Goal: Use online tool/utility: Utilize a website feature to perform a specific function

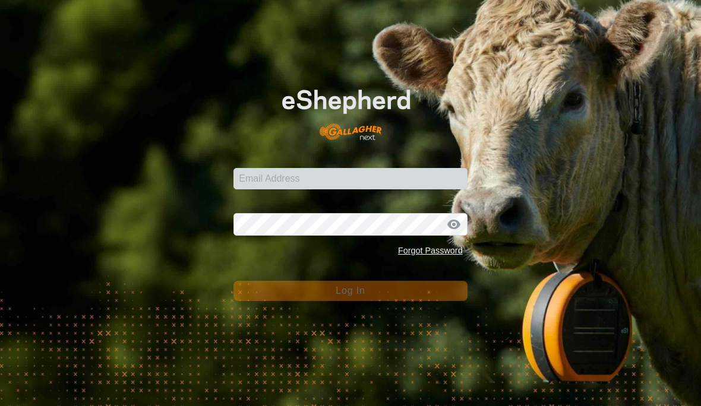
click at [416, 179] on input "Email Address" at bounding box center [351, 178] width 234 height 21
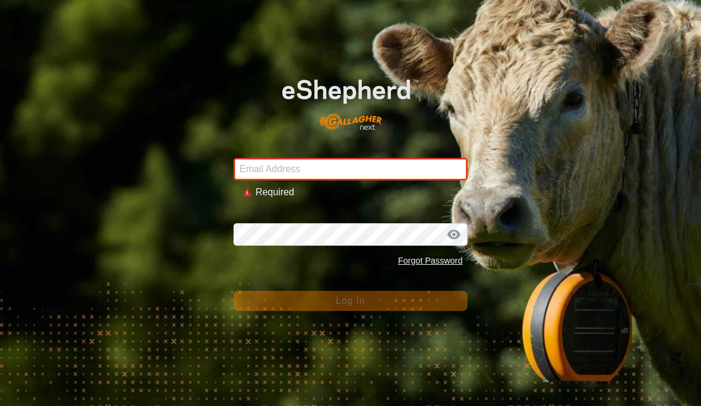
type input "[EMAIL_ADDRESS][DOMAIN_NAME]"
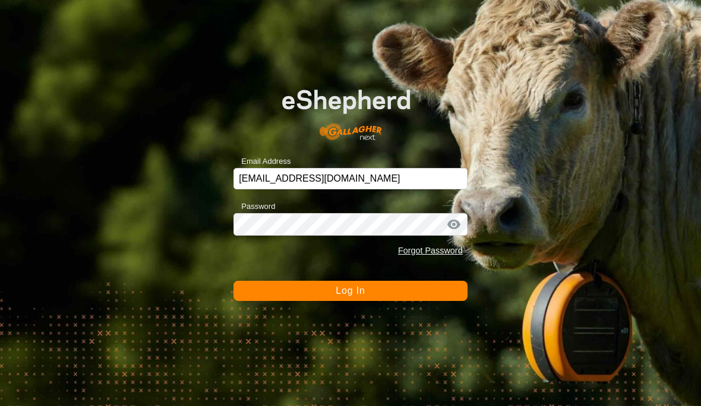
click at [424, 292] on button "Log In" at bounding box center [351, 291] width 234 height 20
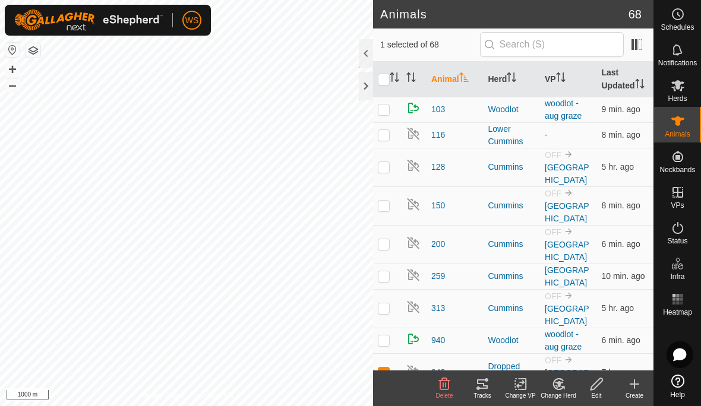
click at [480, 389] on icon at bounding box center [479, 389] width 4 height 4
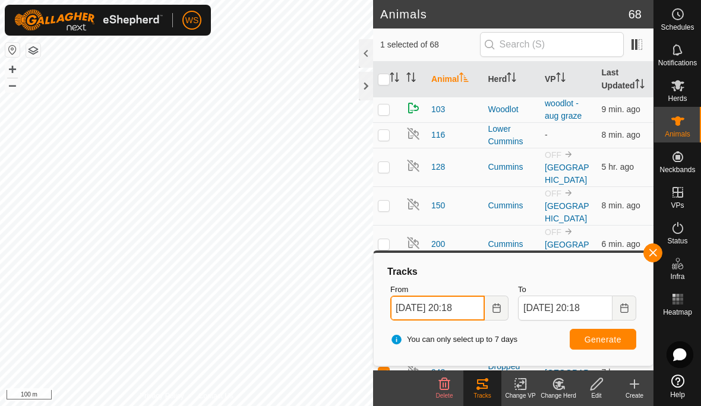
click at [454, 310] on input "[DATE] 20:18" at bounding box center [437, 308] width 94 height 25
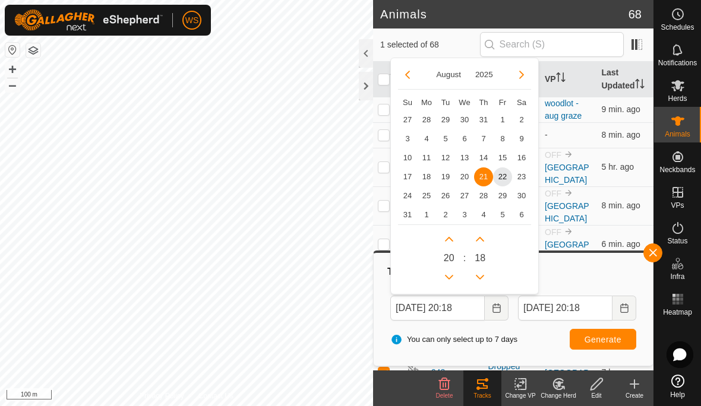
click at [505, 179] on span "22" at bounding box center [502, 177] width 19 height 19
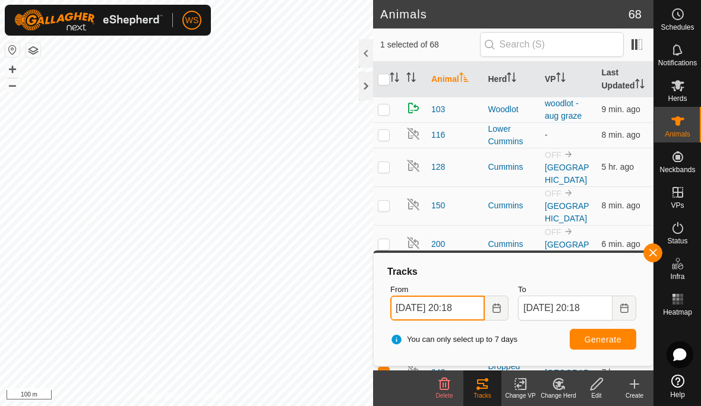
click at [475, 308] on input "[DATE] 20:18" at bounding box center [437, 308] width 94 height 25
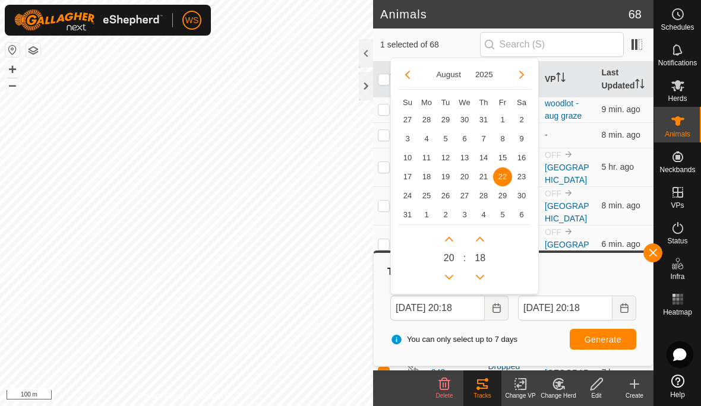
click at [453, 260] on span "20" at bounding box center [449, 258] width 11 height 14
click at [452, 278] on icon "Previous Hour" at bounding box center [450, 278] width 10 height 10
click at [452, 278] on button "Previous Hour" at bounding box center [449, 277] width 19 height 19
click at [453, 279] on button "Previous Hour" at bounding box center [449, 277] width 19 height 19
click at [453, 279] on icon "Previous Hour" at bounding box center [450, 278] width 10 height 10
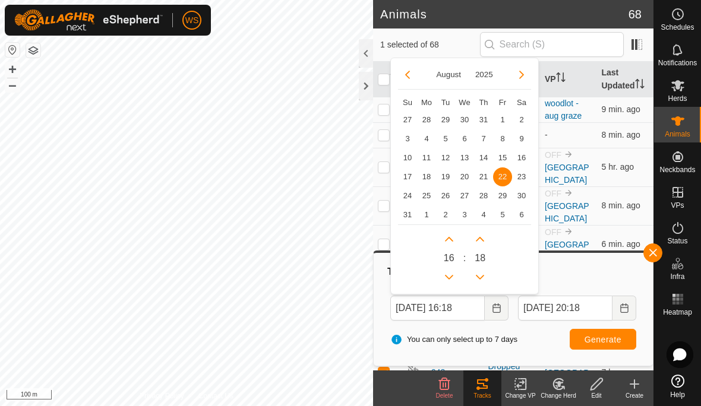
click at [452, 278] on icon "Previous Hour" at bounding box center [450, 278] width 10 height 10
click at [452, 277] on icon "Previous Hour" at bounding box center [449, 277] width 8 height 5
click at [453, 276] on icon "Previous Hour" at bounding box center [449, 277] width 8 height 5
click at [451, 276] on icon "Previous Hour" at bounding box center [450, 278] width 10 height 10
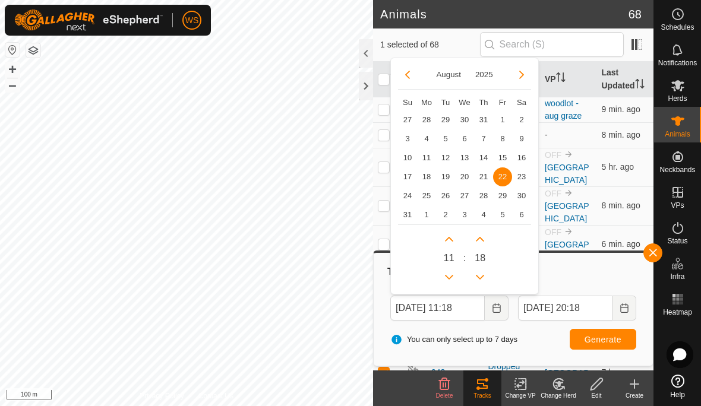
click at [451, 276] on button "Previous Hour" at bounding box center [449, 277] width 19 height 19
click at [450, 278] on icon "Previous Hour" at bounding box center [449, 277] width 8 height 5
click at [449, 280] on icon "Previous Hour" at bounding box center [450, 278] width 10 height 10
click at [449, 279] on icon "Previous Hour" at bounding box center [450, 278] width 10 height 10
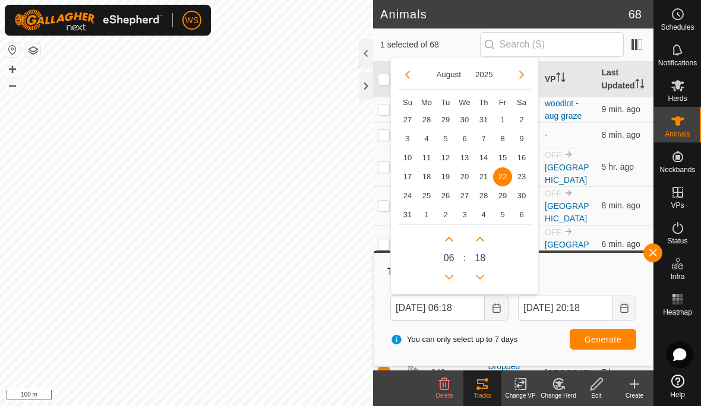
click at [449, 279] on icon "Previous Hour" at bounding box center [450, 278] width 10 height 10
click at [448, 279] on icon "Previous Hour" at bounding box center [450, 278] width 10 height 10
click at [449, 280] on icon "Previous Hour" at bounding box center [450, 278] width 10 height 10
click at [448, 279] on icon "Previous Hour" at bounding box center [450, 278] width 10 height 10
click at [449, 279] on icon "Previous Hour" at bounding box center [450, 278] width 10 height 10
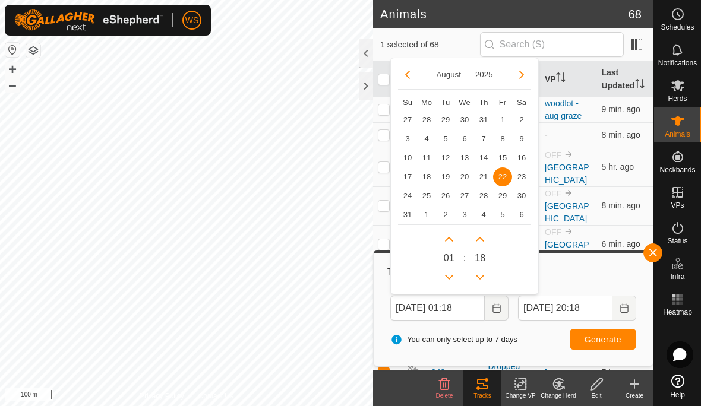
click at [453, 275] on icon "Previous Hour" at bounding box center [450, 278] width 10 height 10
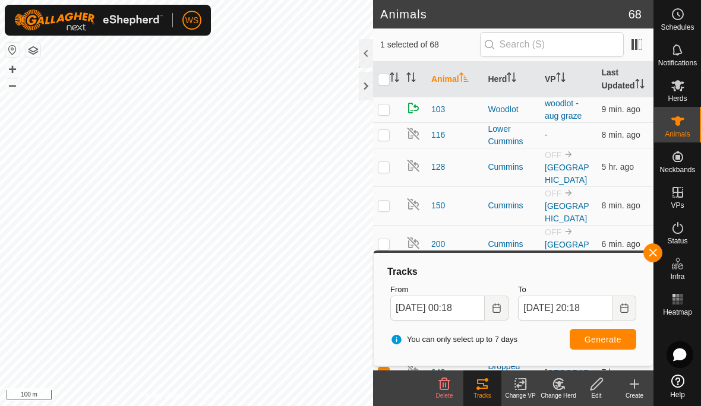
click at [615, 340] on span "Generate" at bounding box center [603, 340] width 37 height 10
click at [218, 401] on link "Contact Us" at bounding box center [215, 396] width 35 height 11
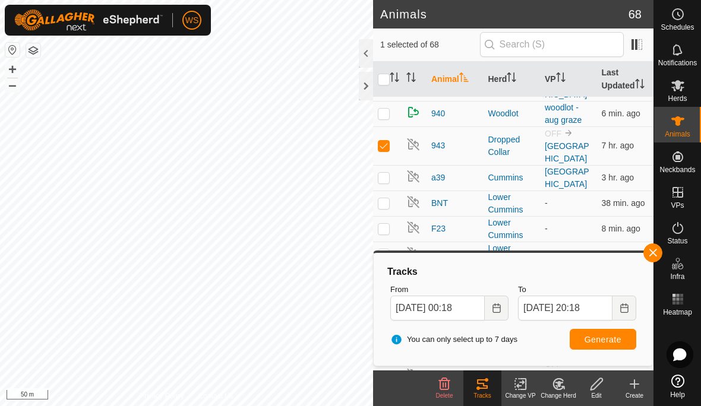
scroll to position [201, 0]
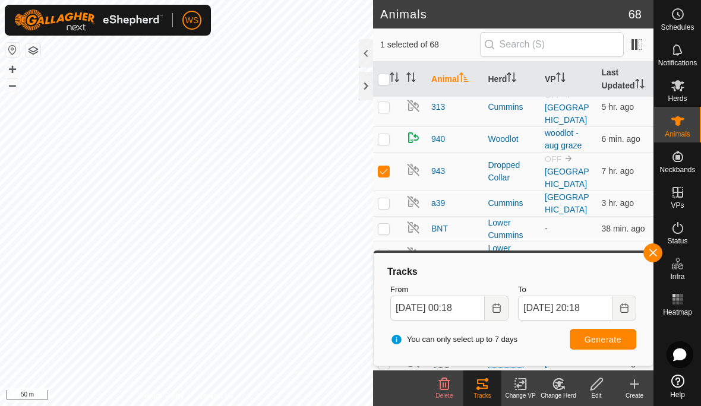
click at [499, 308] on icon "Choose Date" at bounding box center [497, 309] width 10 height 10
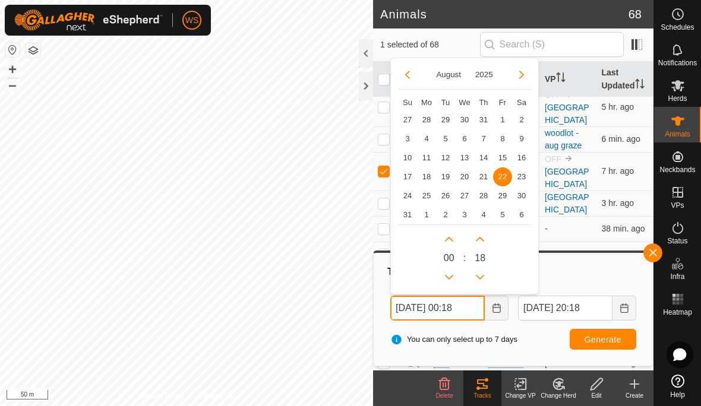
click at [452, 233] on button "Next Hour" at bounding box center [449, 239] width 19 height 19
click at [450, 239] on icon "Next Hour" at bounding box center [450, 240] width 10 height 10
click at [450, 239] on button "Next Hour" at bounding box center [449, 239] width 19 height 19
click at [455, 238] on button "Next Hour" at bounding box center [449, 239] width 19 height 19
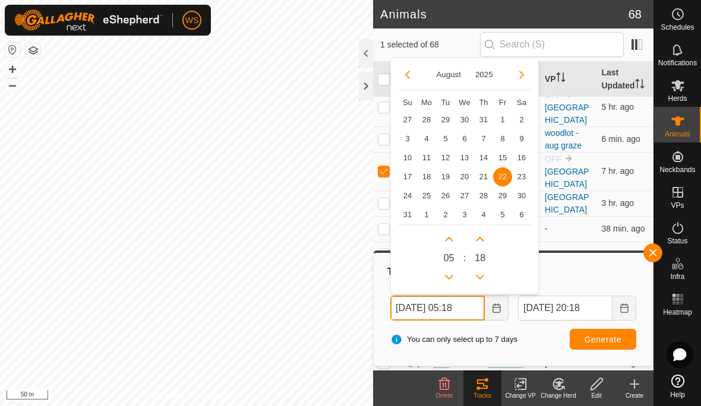
click at [454, 237] on button "Next Hour" at bounding box center [449, 239] width 19 height 19
click at [453, 237] on icon "Next Hour" at bounding box center [450, 240] width 10 height 10
click at [458, 236] on button "Next Hour" at bounding box center [449, 239] width 19 height 19
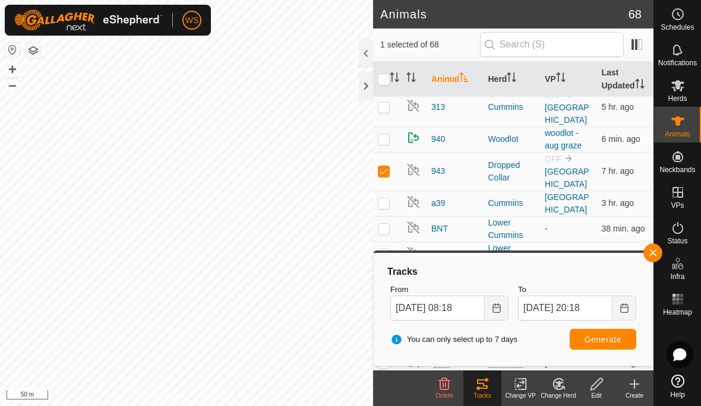
click at [617, 341] on span "Generate" at bounding box center [603, 340] width 37 height 10
click at [496, 308] on icon "Choose Date" at bounding box center [497, 309] width 10 height 10
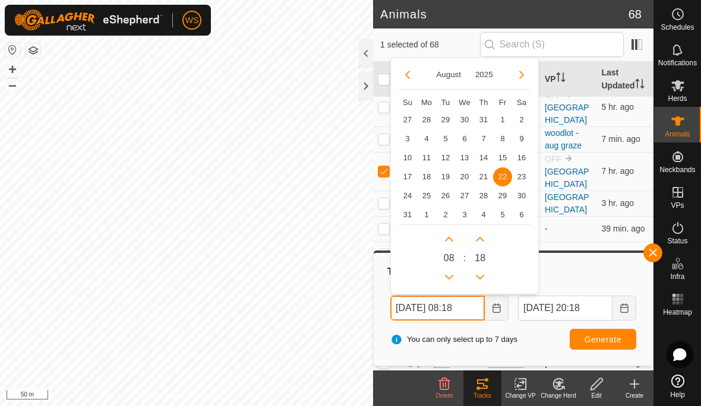
click at [456, 275] on button "Previous Hour" at bounding box center [449, 277] width 19 height 19
click at [449, 278] on icon "Previous Hour" at bounding box center [449, 277] width 8 height 5
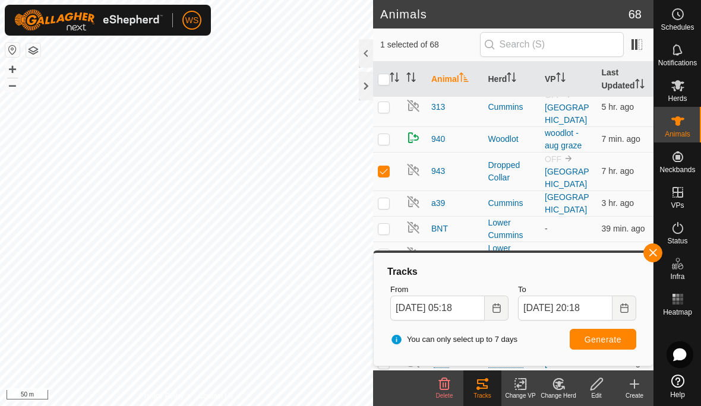
click at [610, 344] on span "Generate" at bounding box center [603, 340] width 37 height 10
click at [484, 308] on input "[DATE] 05:18" at bounding box center [437, 308] width 94 height 25
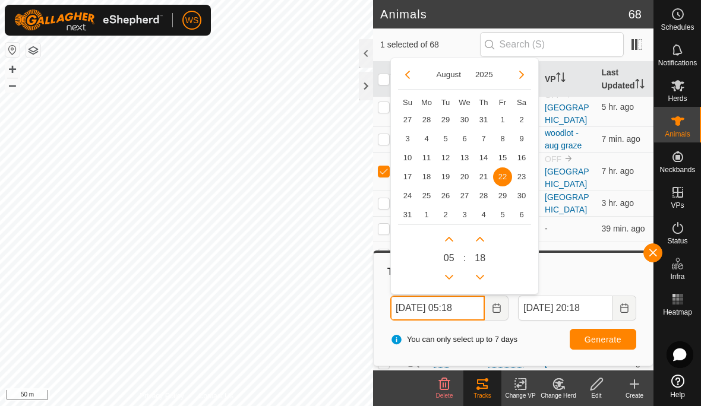
click at [451, 274] on icon "Previous Hour" at bounding box center [450, 278] width 10 height 10
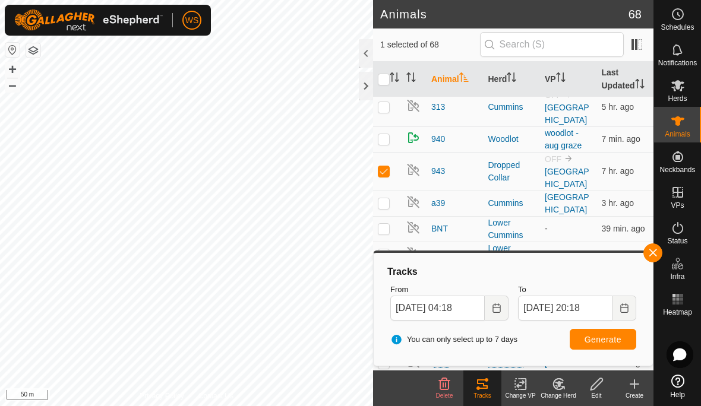
click at [608, 336] on span "Generate" at bounding box center [603, 340] width 37 height 10
click at [471, 307] on input "[DATE] 04:18" at bounding box center [437, 308] width 94 height 25
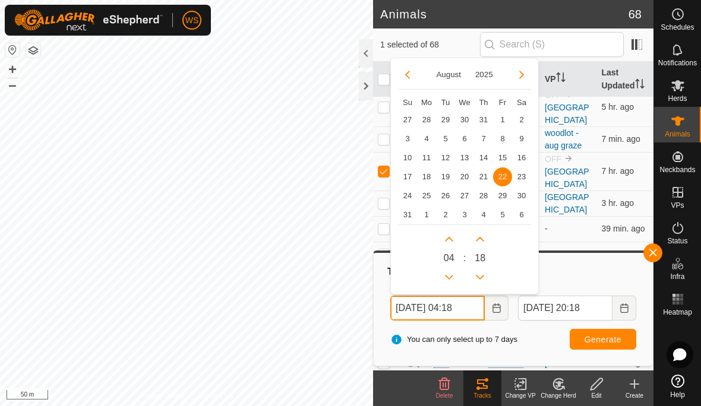
click at [455, 277] on button "Previous Hour" at bounding box center [449, 277] width 19 height 19
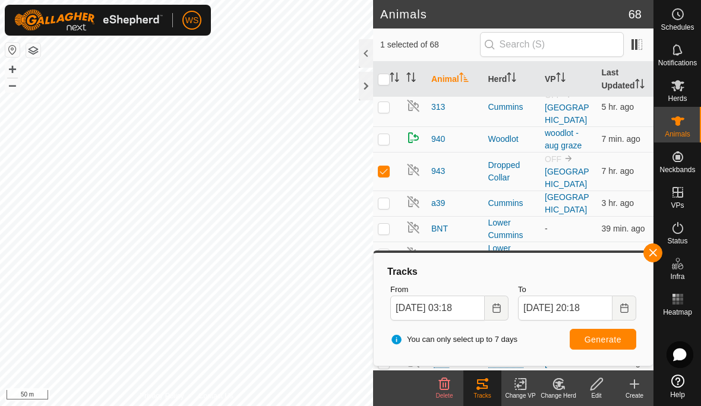
click at [615, 347] on button "Generate" at bounding box center [603, 339] width 67 height 21
click at [449, 307] on input "[DATE] 03:18" at bounding box center [437, 308] width 94 height 25
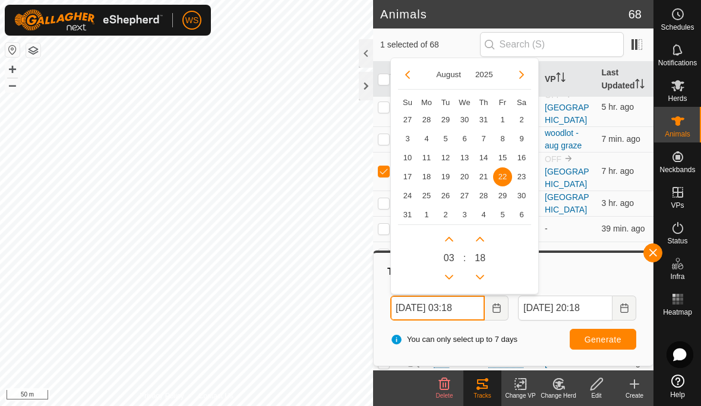
click at [451, 275] on icon "Previous Hour" at bounding box center [450, 278] width 10 height 10
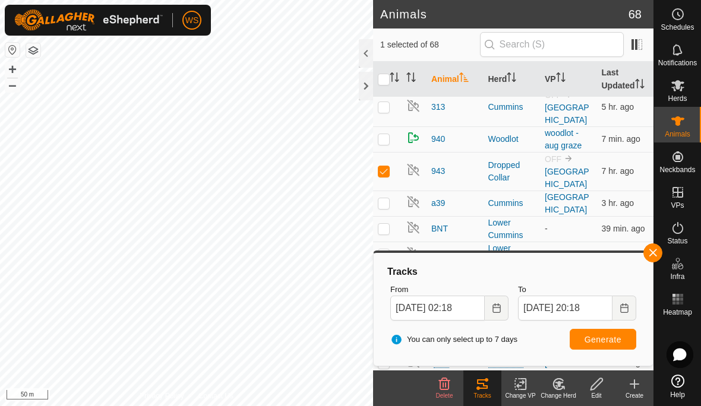
click at [601, 341] on span "Generate" at bounding box center [603, 340] width 37 height 10
click at [480, 310] on input "[DATE] 02:18" at bounding box center [437, 308] width 94 height 25
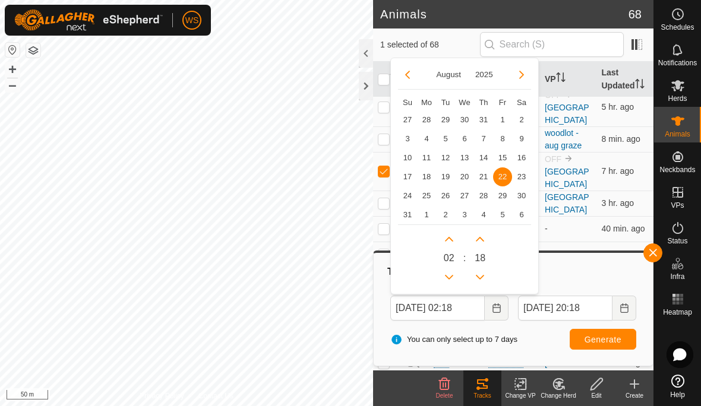
click at [487, 175] on span "21" at bounding box center [483, 177] width 19 height 19
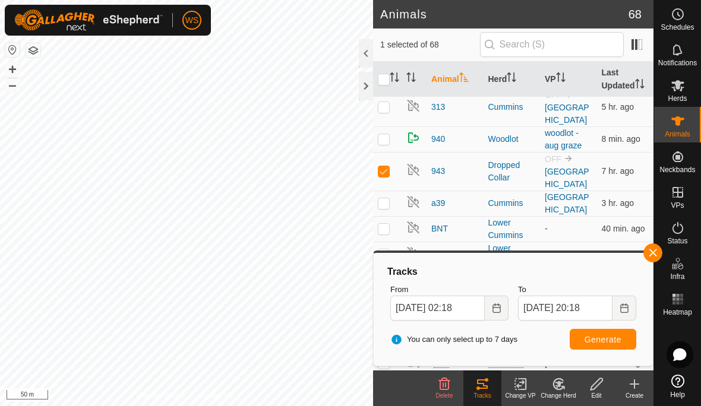
click at [610, 336] on span "Generate" at bounding box center [603, 340] width 37 height 10
click at [497, 317] on button "Choose Date" at bounding box center [497, 308] width 24 height 25
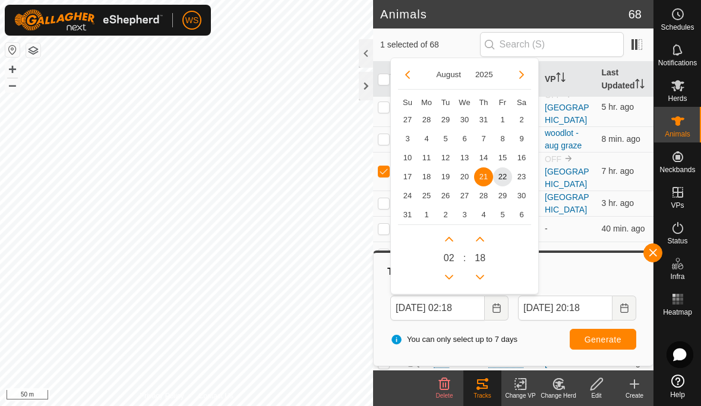
click at [433, 177] on span "18" at bounding box center [426, 177] width 19 height 19
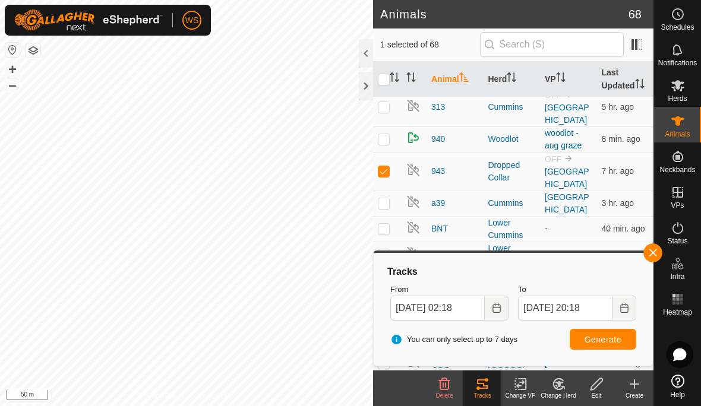
click at [596, 339] on span "Generate" at bounding box center [603, 340] width 37 height 10
click at [453, 305] on input "[DATE] 02:18" at bounding box center [437, 308] width 94 height 25
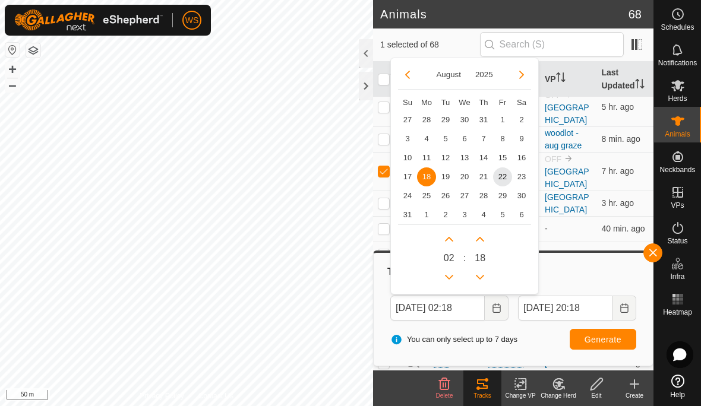
click at [501, 155] on span "15" at bounding box center [502, 158] width 19 height 19
type input "[DATE] 02:18"
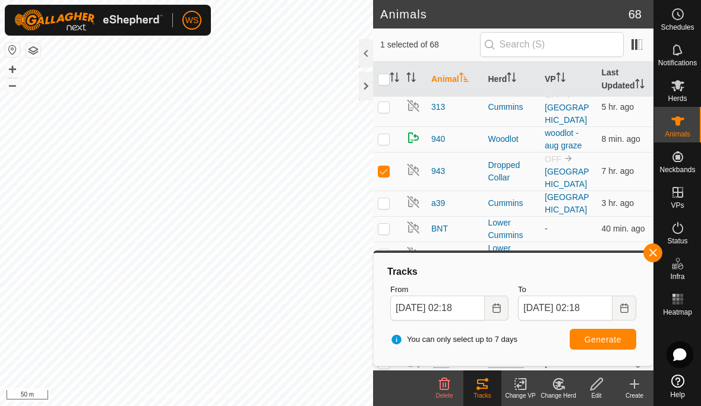
click at [610, 335] on span "Generate" at bounding box center [603, 340] width 37 height 10
click at [461, 307] on input "[DATE] 02:18" at bounding box center [437, 308] width 94 height 25
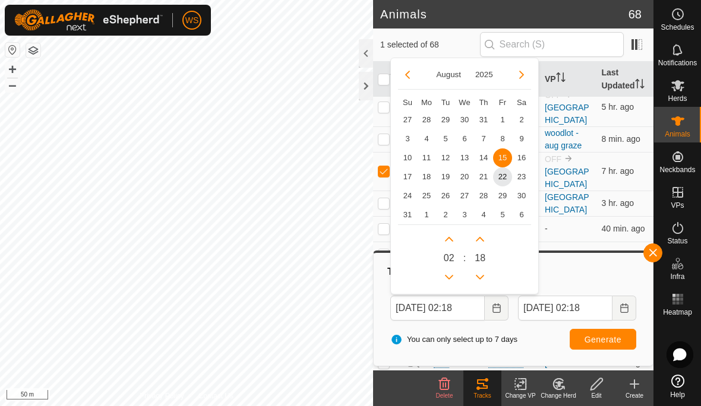
click at [526, 159] on span "16" at bounding box center [521, 158] width 19 height 19
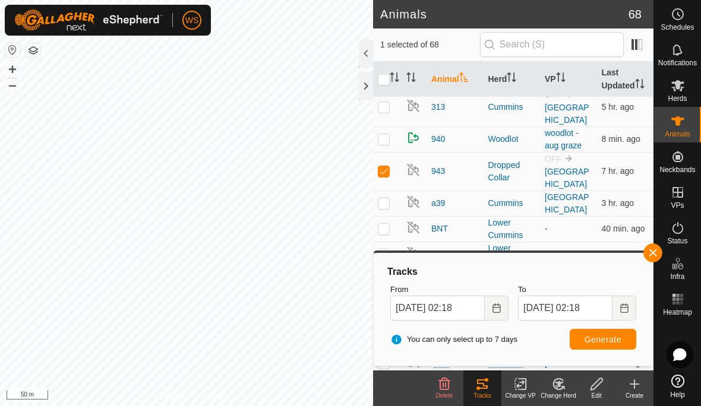
click at [601, 336] on span "Generate" at bounding box center [603, 340] width 37 height 10
click at [457, 305] on input "[DATE] 02:18" at bounding box center [437, 308] width 94 height 25
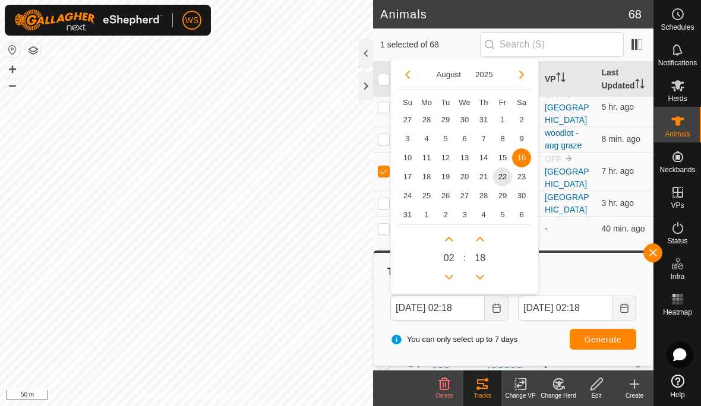
click at [406, 175] on span "17" at bounding box center [407, 177] width 19 height 19
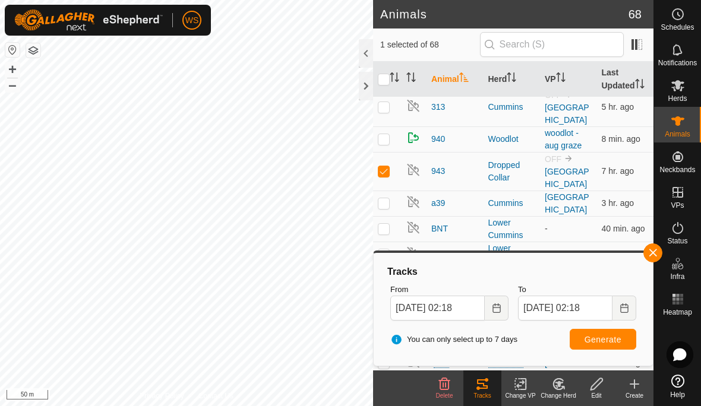
click at [600, 337] on span "Generate" at bounding box center [603, 340] width 37 height 10
click at [494, 308] on icon "Choose Date" at bounding box center [497, 309] width 10 height 10
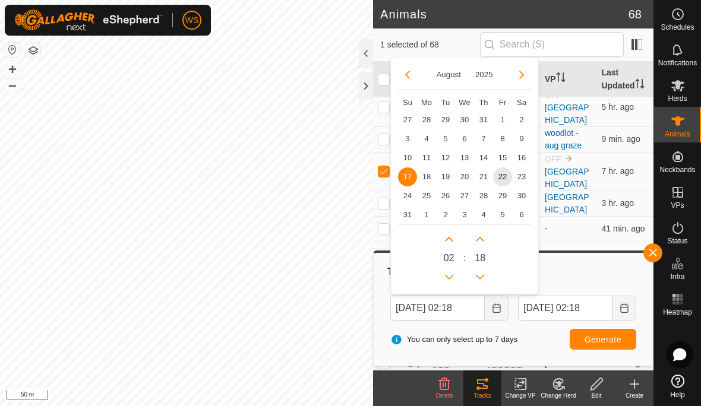
click at [449, 156] on span "12" at bounding box center [445, 158] width 19 height 19
type input "[DATE] 02:18"
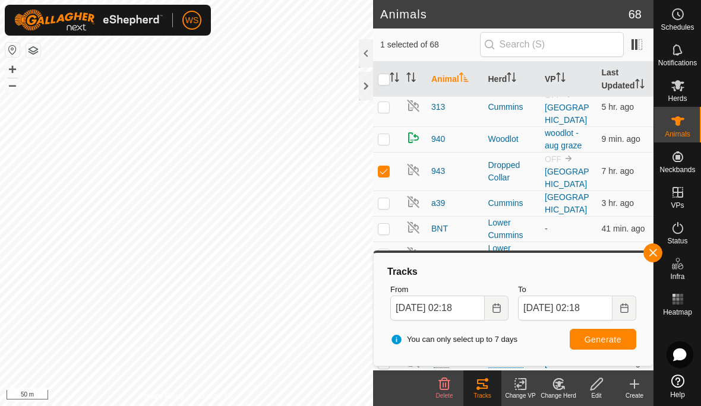
click at [614, 329] on button "Generate" at bounding box center [603, 339] width 67 height 21
checkbox input "true"
checkbox input "false"
click at [617, 343] on span "Generate" at bounding box center [603, 340] width 37 height 10
click at [499, 308] on icon "Choose Date" at bounding box center [497, 309] width 10 height 10
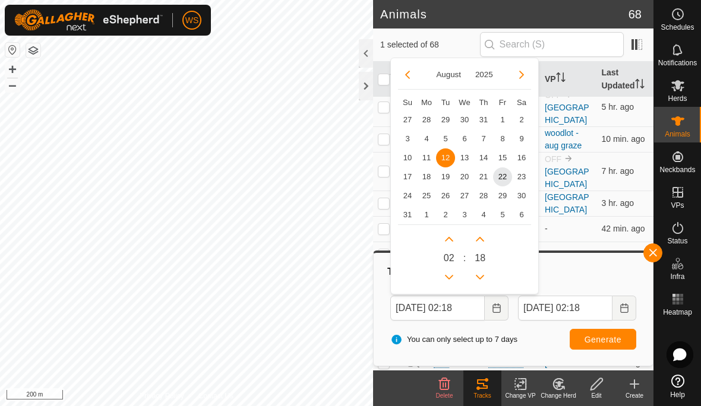
click at [481, 181] on span "21" at bounding box center [483, 177] width 19 height 19
type input "[DATE] 02:18"
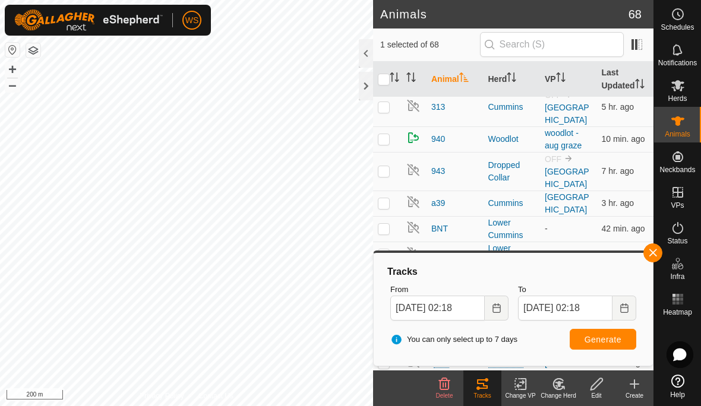
click at [606, 336] on span "Generate" at bounding box center [603, 340] width 37 height 10
click at [592, 343] on span "Generate" at bounding box center [603, 340] width 37 height 10
checkbox input "false"
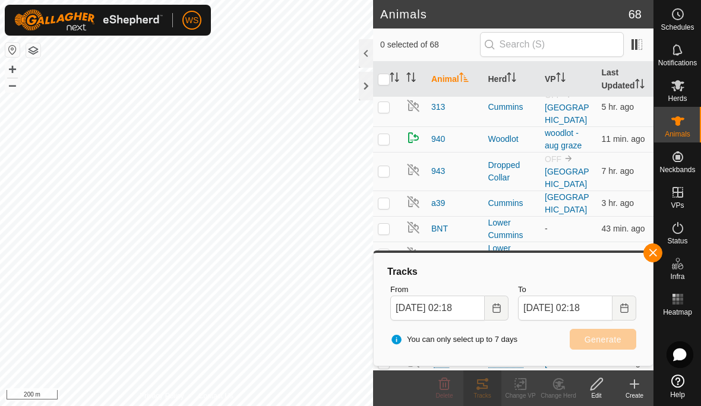
checkbox input "true"
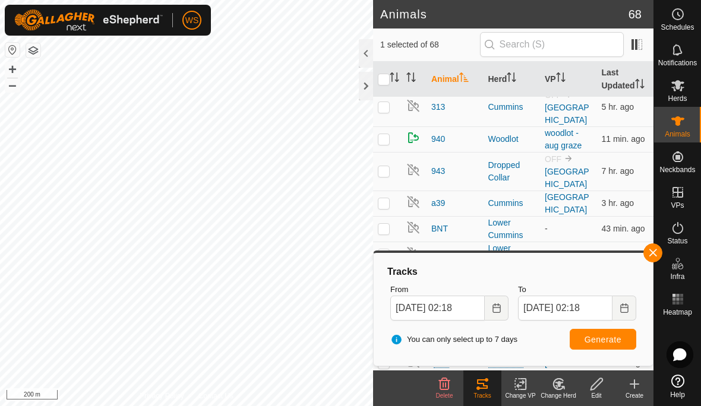
click at [604, 342] on span "Generate" at bounding box center [603, 340] width 37 height 10
checkbox input "true"
checkbox input "false"
click at [619, 332] on button "Generate" at bounding box center [603, 339] width 67 height 21
checkbox input "true"
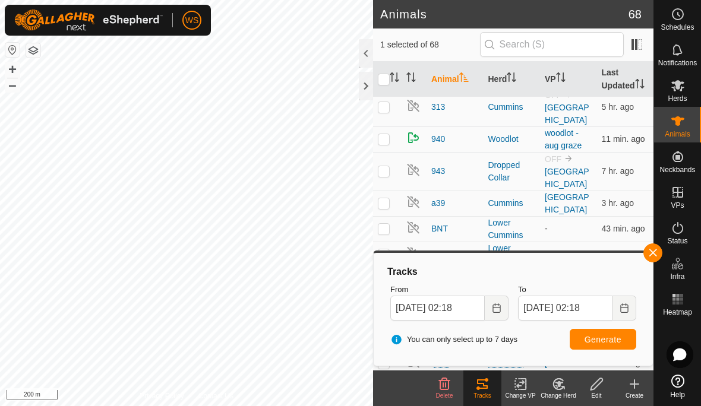
checkbox input "false"
click at [614, 341] on span "Generate" at bounding box center [603, 340] width 37 height 10
